Goal: Transaction & Acquisition: Obtain resource

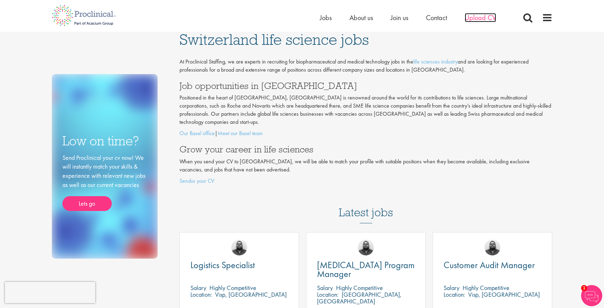
click at [482, 14] on span "Upload CV" at bounding box center [479, 17] width 31 height 9
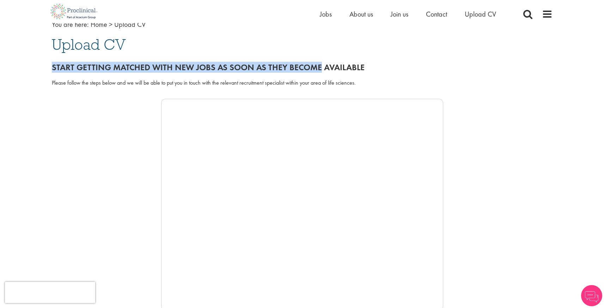
scroll to position [48, 0]
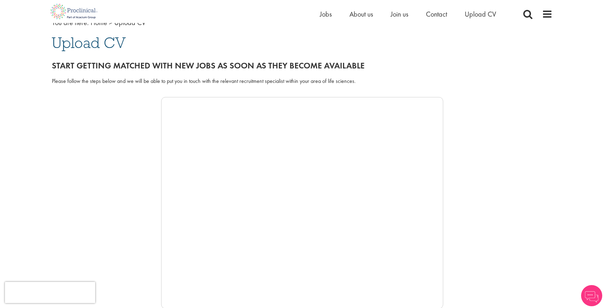
click at [55, 84] on div "Please follow the steps below and we will be able to put you in touch with the …" at bounding box center [302, 81] width 500 height 8
drag, startPoint x: 55, startPoint y: 84, endPoint x: 234, endPoint y: 82, distance: 178.6
click at [233, 82] on div "Please follow the steps below and we will be able to put you in touch with the …" at bounding box center [302, 81] width 500 height 8
click at [234, 82] on div "Please follow the steps below and we will be able to put you in touch with the …" at bounding box center [302, 81] width 500 height 8
click at [188, 81] on div "Please follow the steps below and we will be able to put you in touch with the …" at bounding box center [302, 81] width 500 height 8
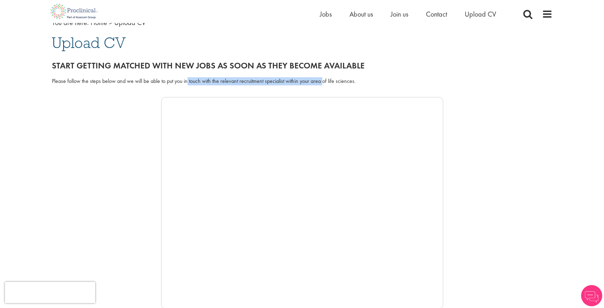
drag, startPoint x: 188, startPoint y: 81, endPoint x: 329, endPoint y: 83, distance: 140.2
click at [329, 83] on div "Please follow the steps below and we will be able to put you in touch with the …" at bounding box center [302, 81] width 500 height 8
click at [386, 80] on div "Please follow the steps below and we will be able to put you in touch with the …" at bounding box center [302, 81] width 500 height 8
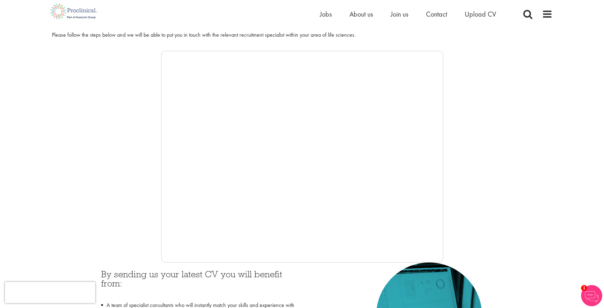
scroll to position [96, 0]
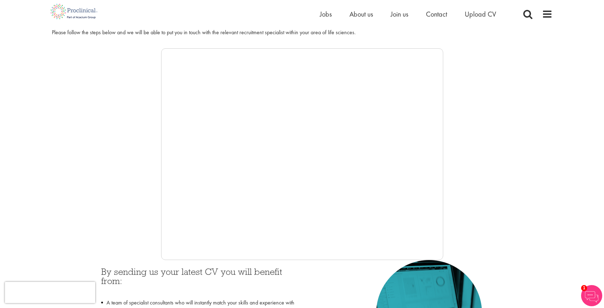
click at [128, 192] on div at bounding box center [302, 153] width 500 height 211
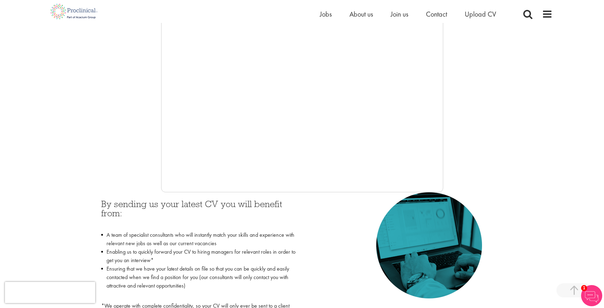
scroll to position [165, 0]
click at [116, 117] on div at bounding box center [302, 85] width 500 height 211
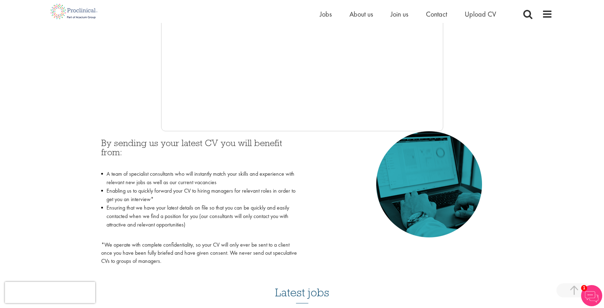
scroll to position [229, 0]
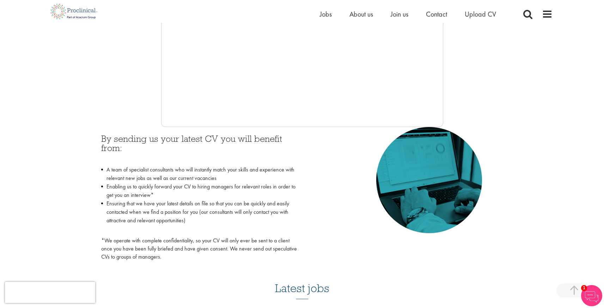
drag, startPoint x: 106, startPoint y: 115, endPoint x: 167, endPoint y: 111, distance: 61.4
click at [106, 115] on div at bounding box center [302, 20] width 500 height 211
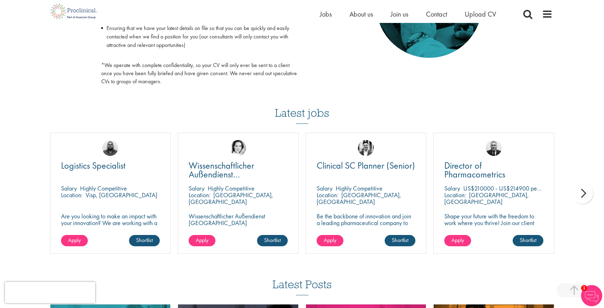
scroll to position [404, 0]
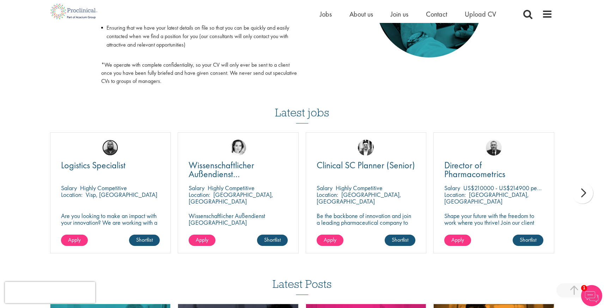
click at [109, 142] on img at bounding box center [110, 148] width 16 height 16
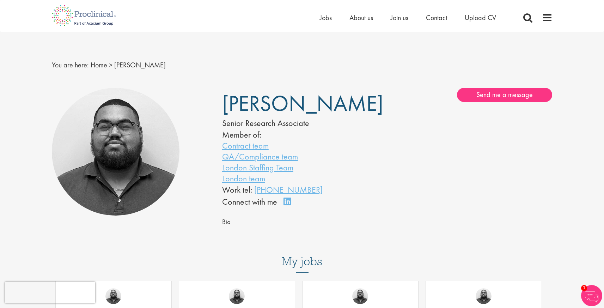
click at [252, 103] on span "[PERSON_NAME]" at bounding box center [302, 103] width 161 height 28
drag, startPoint x: 252, startPoint y: 103, endPoint x: 323, endPoint y: 110, distance: 71.8
click at [323, 110] on span "[PERSON_NAME]" at bounding box center [302, 103] width 161 height 28
copy span "[PERSON_NAME]"
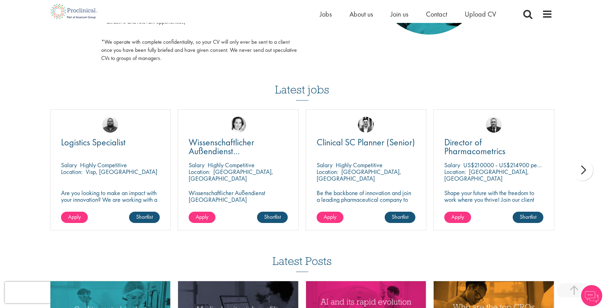
scroll to position [435, 0]
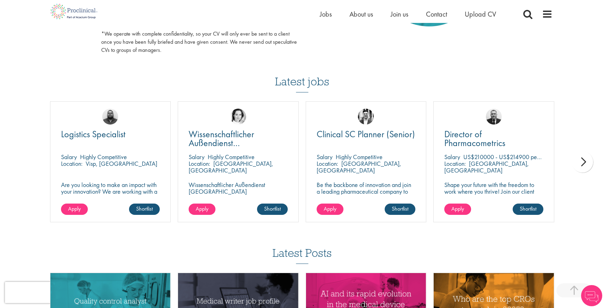
drag, startPoint x: 269, startPoint y: 70, endPoint x: 262, endPoint y: 76, distance: 9.5
click at [268, 70] on div "Latest jobs Logistics Specialist Salary Highly Competitive Location: Visp, Swit…" at bounding box center [302, 143] width 511 height 171
click at [235, 118] on img at bounding box center [238, 117] width 16 height 16
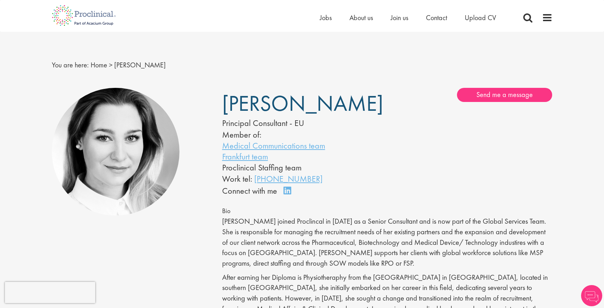
click at [236, 122] on div "Principal Consultant - EU" at bounding box center [294, 123] width 144 height 12
drag, startPoint x: 236, startPoint y: 122, endPoint x: 280, endPoint y: 126, distance: 43.5
click at [280, 126] on div "Principal Consultant - EU" at bounding box center [294, 123] width 144 height 12
click at [242, 108] on span "[PERSON_NAME]" at bounding box center [302, 103] width 161 height 28
drag, startPoint x: 242, startPoint y: 108, endPoint x: 279, endPoint y: 106, distance: 36.7
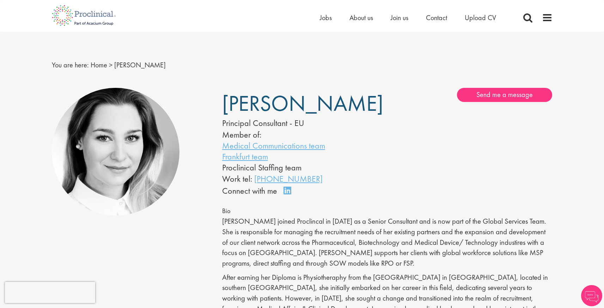
click at [279, 106] on span "[PERSON_NAME]" at bounding box center [302, 103] width 161 height 28
copy span "[PERSON_NAME]"
click at [238, 106] on span "[PERSON_NAME]" at bounding box center [302, 103] width 161 height 28
drag, startPoint x: 238, startPoint y: 106, endPoint x: 289, endPoint y: 106, distance: 51.1
click at [289, 106] on span "[PERSON_NAME]" at bounding box center [302, 103] width 161 height 28
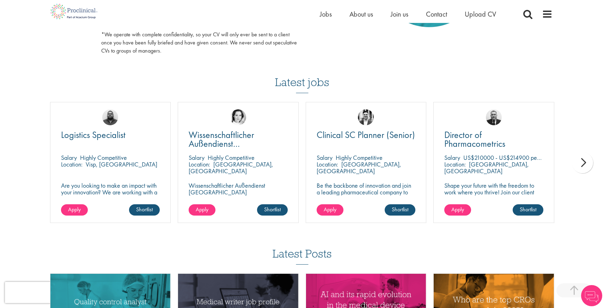
scroll to position [429, 0]
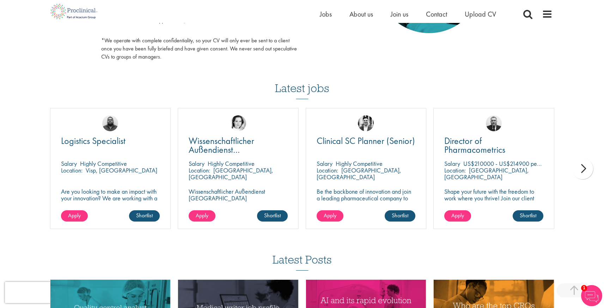
click at [582, 167] on div "next" at bounding box center [581, 168] width 21 height 21
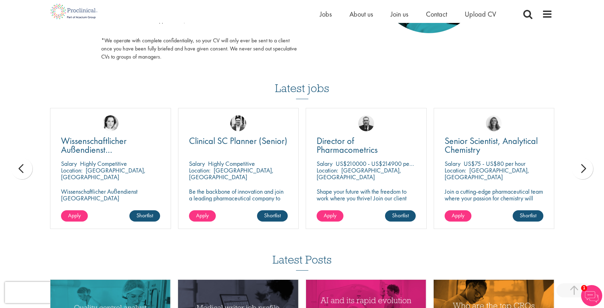
click at [583, 167] on div "next" at bounding box center [581, 168] width 21 height 21
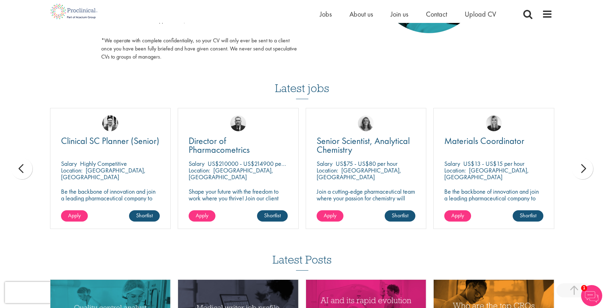
click at [583, 167] on div "next" at bounding box center [581, 168] width 21 height 21
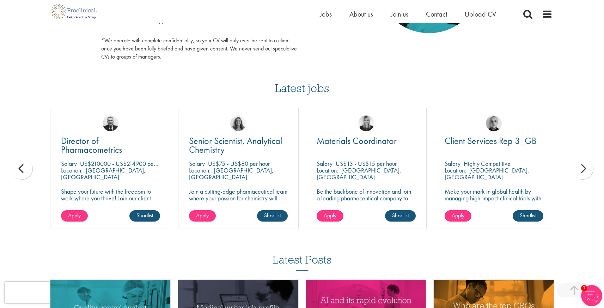
click at [583, 167] on div "next" at bounding box center [581, 168] width 21 height 21
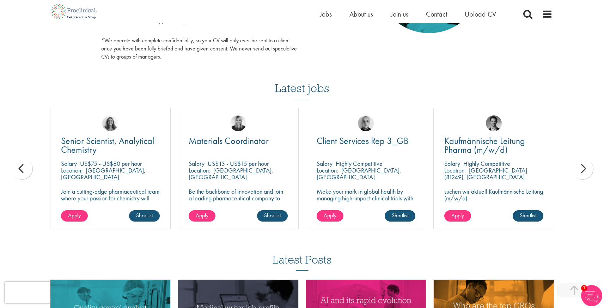
click at [583, 167] on div "next" at bounding box center [581, 168] width 21 height 21
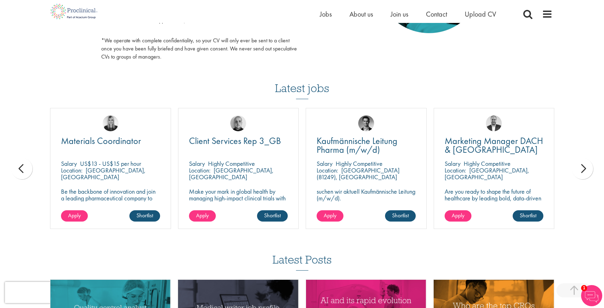
click at [583, 167] on div "next" at bounding box center [581, 168] width 21 height 21
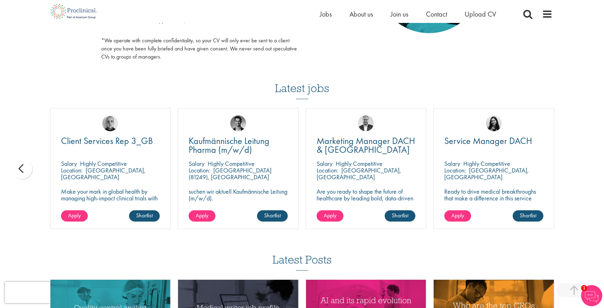
click at [493, 123] on img at bounding box center [493, 123] width 16 height 16
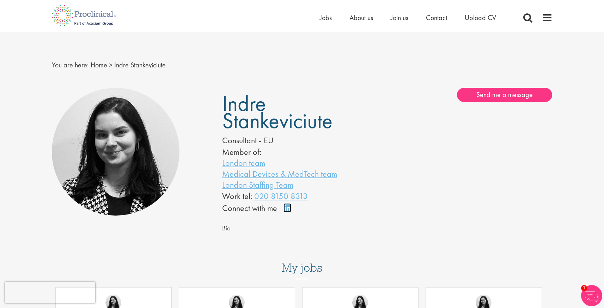
click at [285, 211] on link "Connect on LinkedIn" at bounding box center [289, 211] width 12 height 0
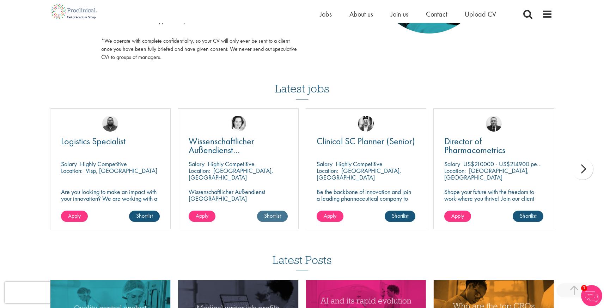
scroll to position [413, 0]
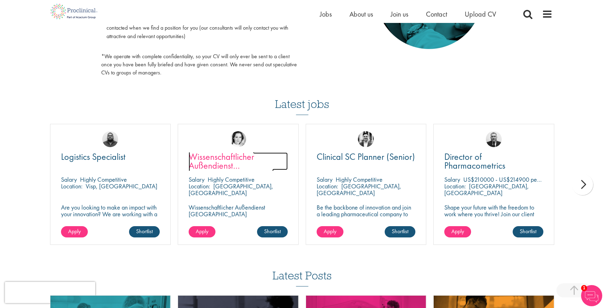
click at [214, 158] on span "Wissenschaftlicher Außendienst [GEOGRAPHIC_DATA]" at bounding box center [230, 165] width 85 height 30
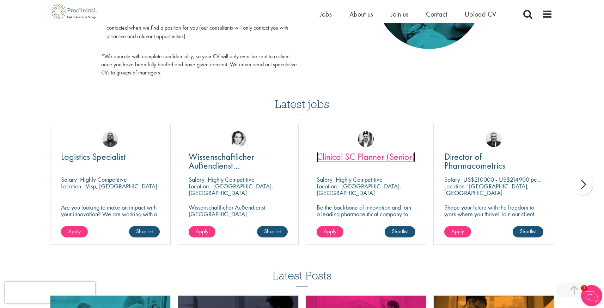
click at [340, 157] on span "Clinical SC Planner (Senior)" at bounding box center [365, 156] width 98 height 12
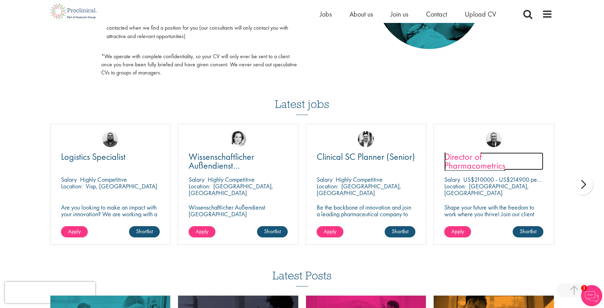
click at [466, 158] on span "Director of Pharmacometrics" at bounding box center [474, 160] width 61 height 21
click at [584, 187] on div "next" at bounding box center [581, 184] width 21 height 21
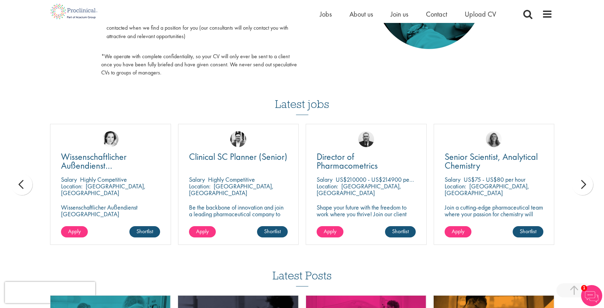
click at [584, 187] on div "next" at bounding box center [581, 184] width 21 height 21
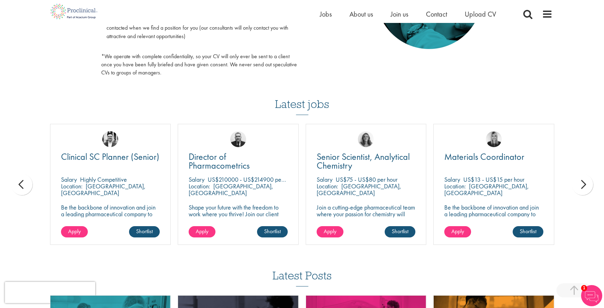
click at [584, 187] on div "next" at bounding box center [581, 184] width 21 height 21
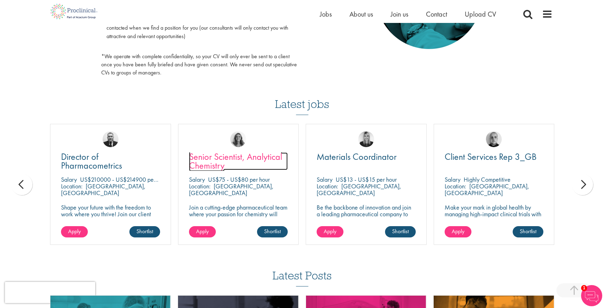
click at [221, 157] on span "Senior Scientist, Analytical Chemistry" at bounding box center [235, 160] width 93 height 21
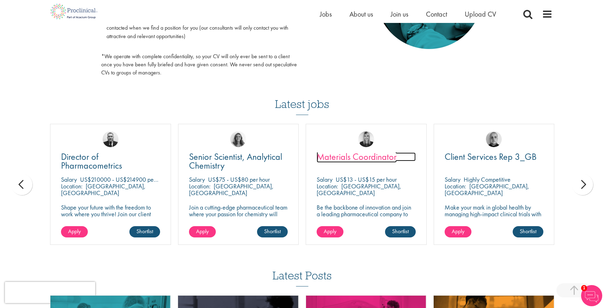
click at [360, 159] on span "Materials Coordinator" at bounding box center [356, 156] width 80 height 12
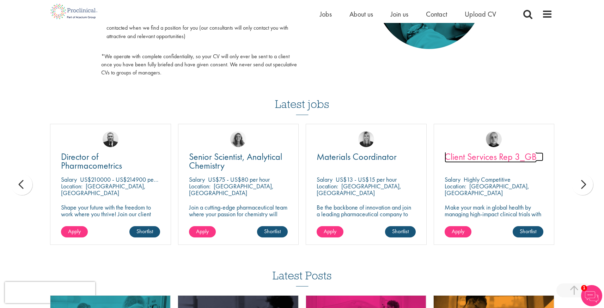
click at [464, 154] on span "Client Services Rep 3_GB" at bounding box center [490, 156] width 92 height 12
click at [575, 183] on div "next" at bounding box center [581, 184] width 21 height 21
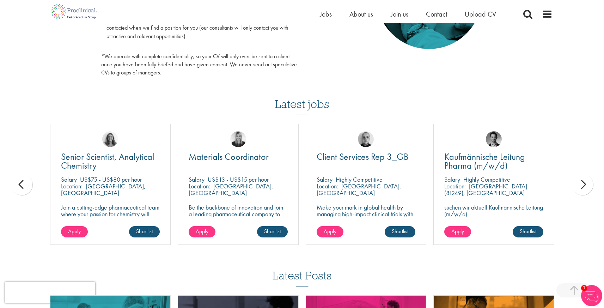
click at [575, 183] on div "next" at bounding box center [581, 184] width 21 height 21
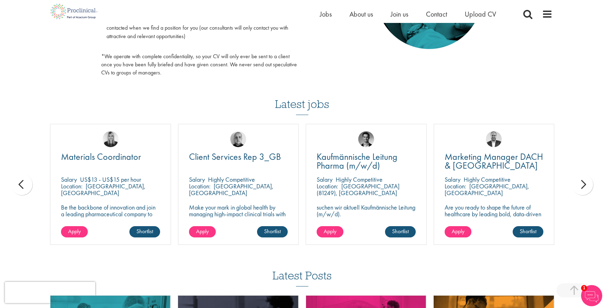
click at [575, 183] on div "next" at bounding box center [581, 184] width 21 height 21
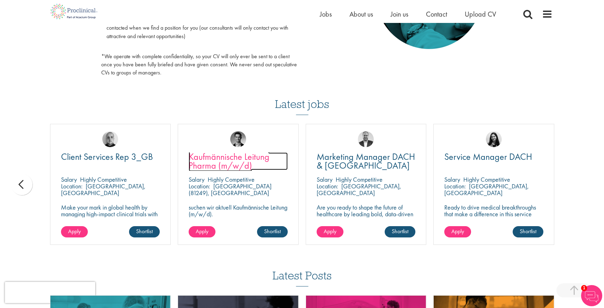
click at [225, 159] on span "Kaufmännische Leitung Pharma (m/w/d)" at bounding box center [228, 160] width 81 height 21
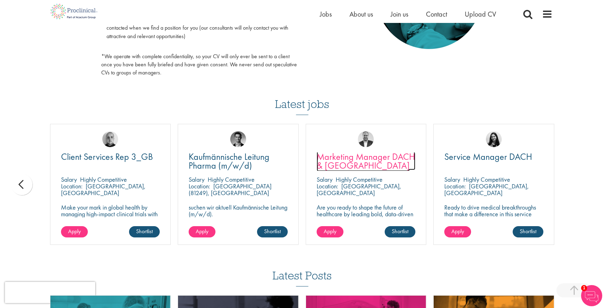
click at [333, 161] on span "Marketing Manager DACH & Netherlands" at bounding box center [365, 160] width 98 height 21
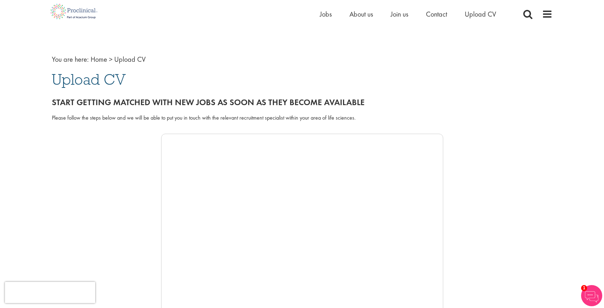
scroll to position [0, 0]
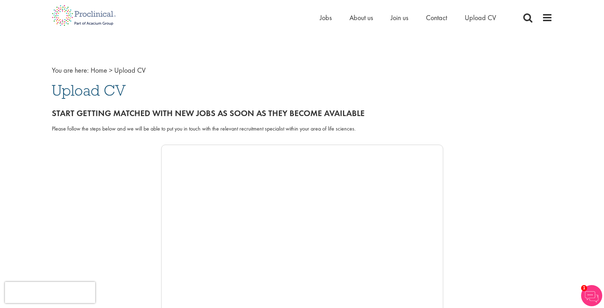
click at [66, 112] on h2 "Start getting matched with new jobs as soon as they become available" at bounding box center [302, 113] width 500 height 9
drag, startPoint x: 66, startPoint y: 111, endPoint x: 212, endPoint y: 115, distance: 146.3
click at [213, 111] on h2 "Start getting matched with new jobs as soon as they become available" at bounding box center [302, 113] width 500 height 9
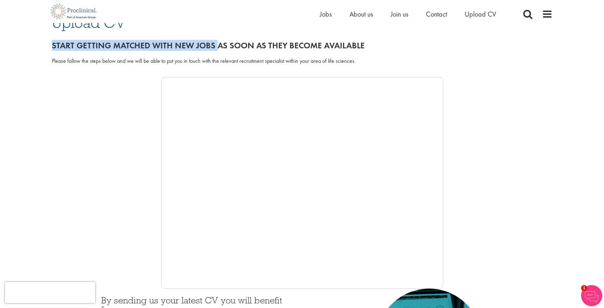
scroll to position [72, 0]
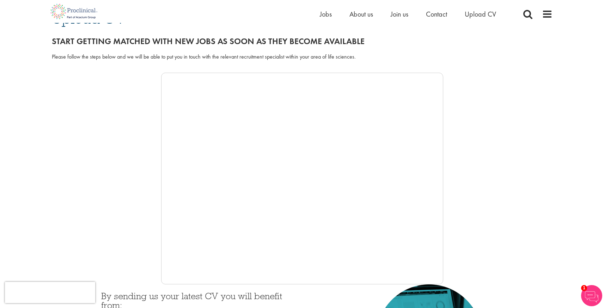
drag, startPoint x: 325, startPoint y: 50, endPoint x: 274, endPoint y: 59, distance: 51.1
click at [325, 50] on div "Please follow the steps below and we will be able to put you in touch with the …" at bounding box center [302, 60] width 511 height 23
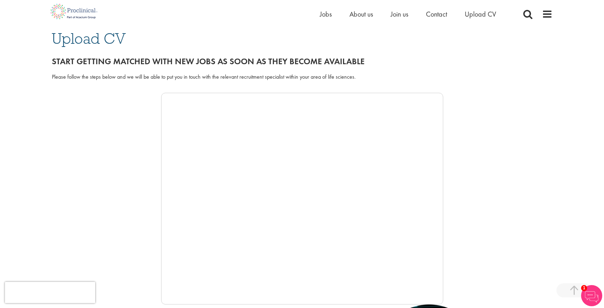
scroll to position [0, 0]
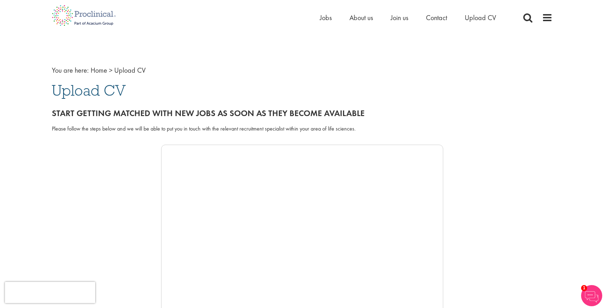
click at [148, 140] on div "Please follow the steps below and we will be able to put you in touch with the …" at bounding box center [302, 132] width 511 height 23
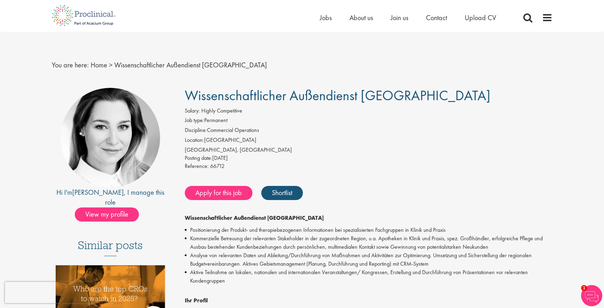
click at [209, 111] on span "Highly Competitive" at bounding box center [221, 110] width 41 height 7
drag, startPoint x: 225, startPoint y: 110, endPoint x: 222, endPoint y: 114, distance: 5.8
click at [226, 110] on span "Highly Competitive" at bounding box center [221, 110] width 41 height 7
click at [218, 121] on li "Job type: Permanent" at bounding box center [368, 121] width 367 height 10
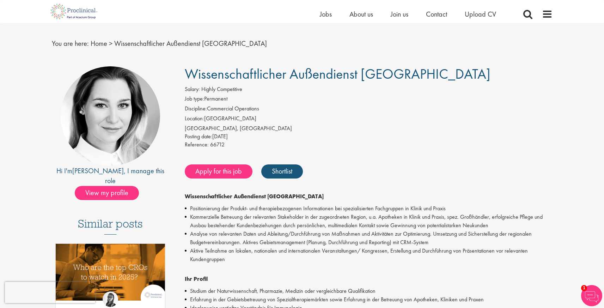
scroll to position [16, 0]
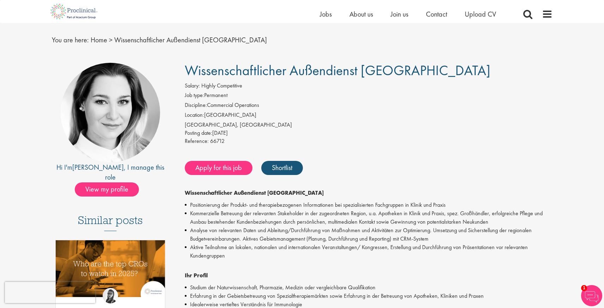
click at [229, 96] on li "Job type: Permanent" at bounding box center [368, 96] width 367 height 10
click at [93, 116] on img at bounding box center [110, 112] width 99 height 99
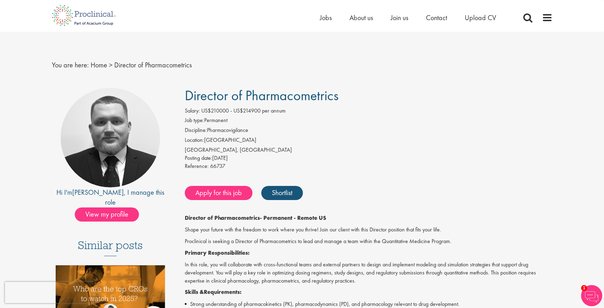
click at [204, 100] on span "Director of Pharmacometrics" at bounding box center [262, 95] width 154 height 18
drag, startPoint x: 204, startPoint y: 100, endPoint x: 228, endPoint y: 102, distance: 23.7
click at [236, 99] on span "Director of Pharmacometrics" at bounding box center [262, 95] width 154 height 18
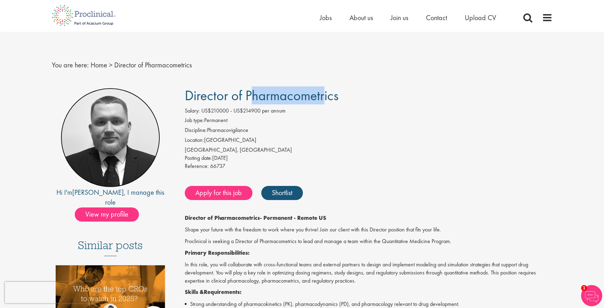
click at [124, 129] on img at bounding box center [110, 137] width 99 height 99
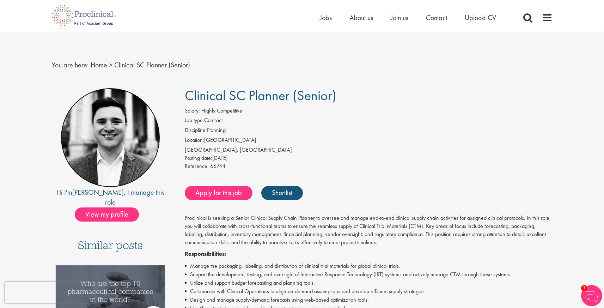
click at [115, 154] on img at bounding box center [110, 137] width 99 height 99
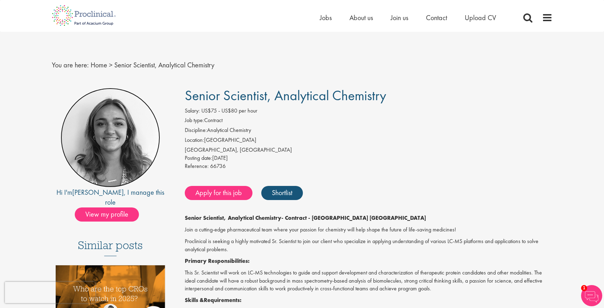
click at [110, 147] on img at bounding box center [110, 137] width 99 height 99
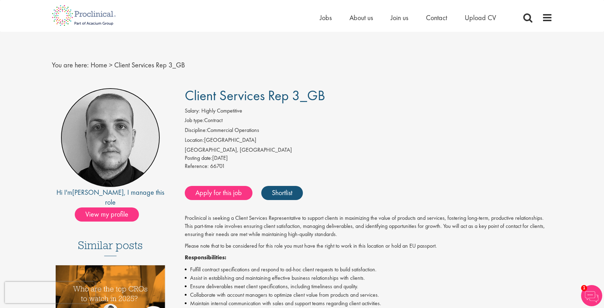
click at [140, 118] on img at bounding box center [110, 137] width 99 height 99
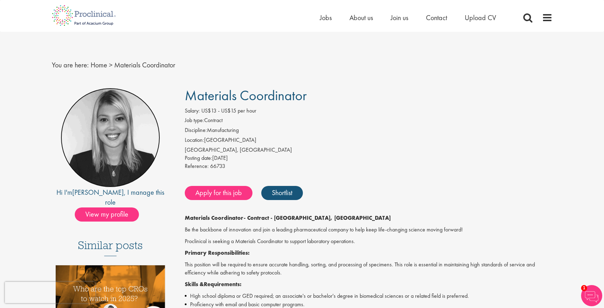
click at [118, 144] on img at bounding box center [110, 137] width 99 height 99
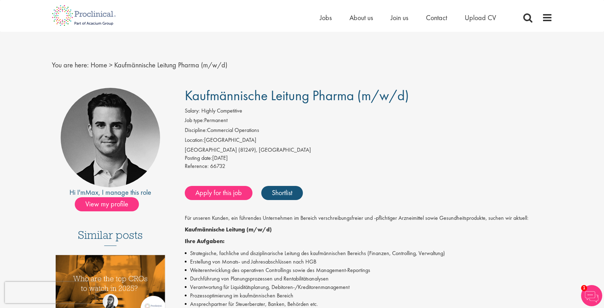
click at [202, 94] on span "Kaufmännische Leitung Pharma (m/w/d)" at bounding box center [297, 95] width 224 height 18
drag, startPoint x: 202, startPoint y: 94, endPoint x: 327, endPoint y: 94, distance: 125.1
click at [327, 94] on span "Kaufmännische Leitung Pharma (m/w/d)" at bounding box center [297, 95] width 224 height 18
click at [265, 120] on li "Job type: Permanent" at bounding box center [368, 121] width 367 height 10
click at [103, 138] on img at bounding box center [110, 137] width 99 height 99
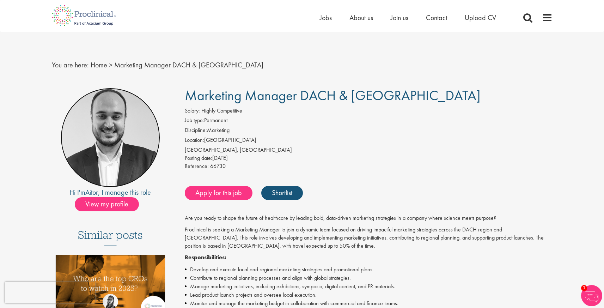
click at [125, 127] on img at bounding box center [110, 137] width 99 height 99
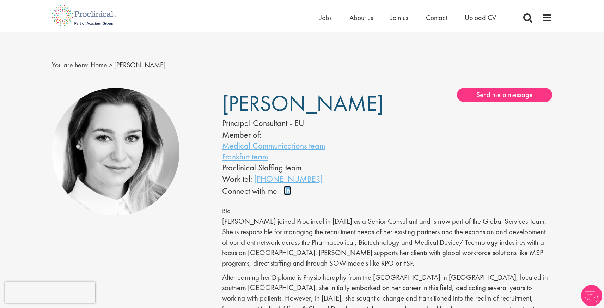
click at [287, 193] on link "Connect on LinkedIn" at bounding box center [289, 193] width 12 height 0
click at [284, 193] on link "Connect on LinkedIn" at bounding box center [289, 193] width 12 height 0
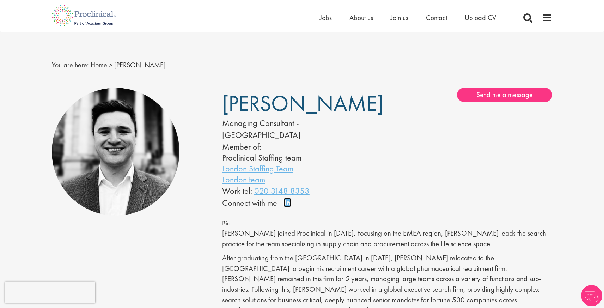
click at [286, 205] on link "Connect on LinkedIn" at bounding box center [289, 205] width 12 height 0
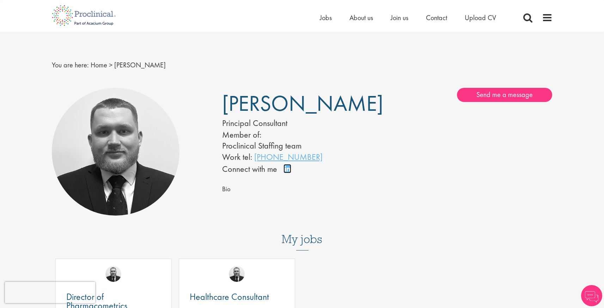
click at [287, 172] on link "Connect on LinkedIn" at bounding box center [289, 172] width 12 height 0
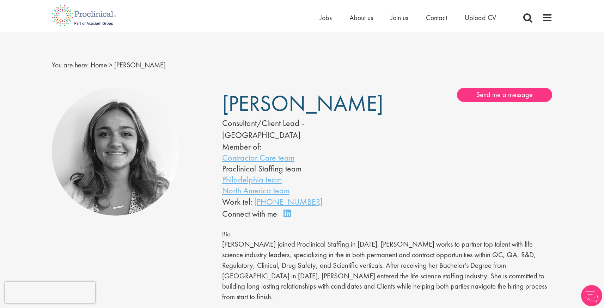
click at [288, 208] on div "Connect on LinkedIn" at bounding box center [259, 214] width 74 height 12
click at [289, 216] on link "Connect on LinkedIn" at bounding box center [289, 216] width 12 height 0
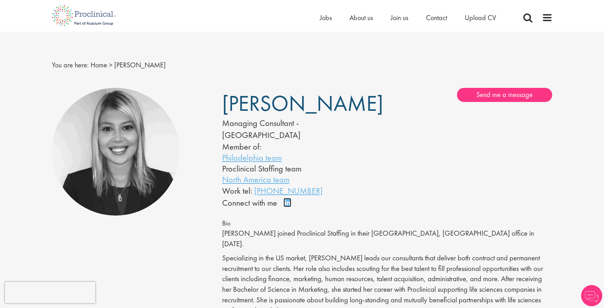
click at [286, 205] on link "Connect on LinkedIn" at bounding box center [289, 205] width 12 height 0
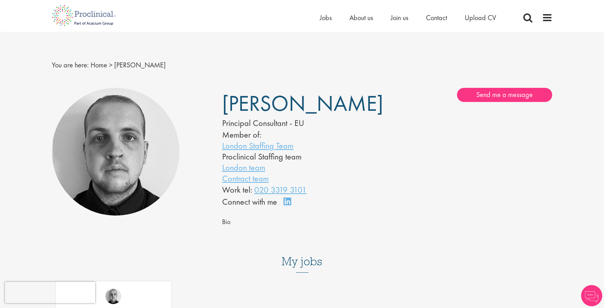
click at [286, 196] on div "Connect on LinkedIn" at bounding box center [259, 202] width 74 height 12
click at [286, 204] on link "Connect on LinkedIn" at bounding box center [289, 204] width 12 height 0
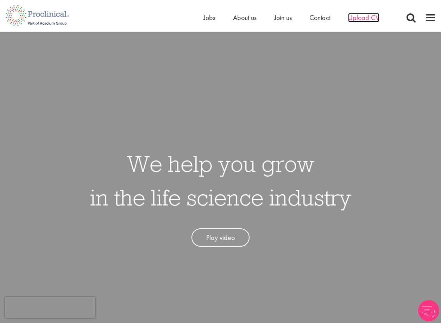
click at [358, 20] on span "Upload CV" at bounding box center [363, 17] width 31 height 9
